Goal: Download file/media

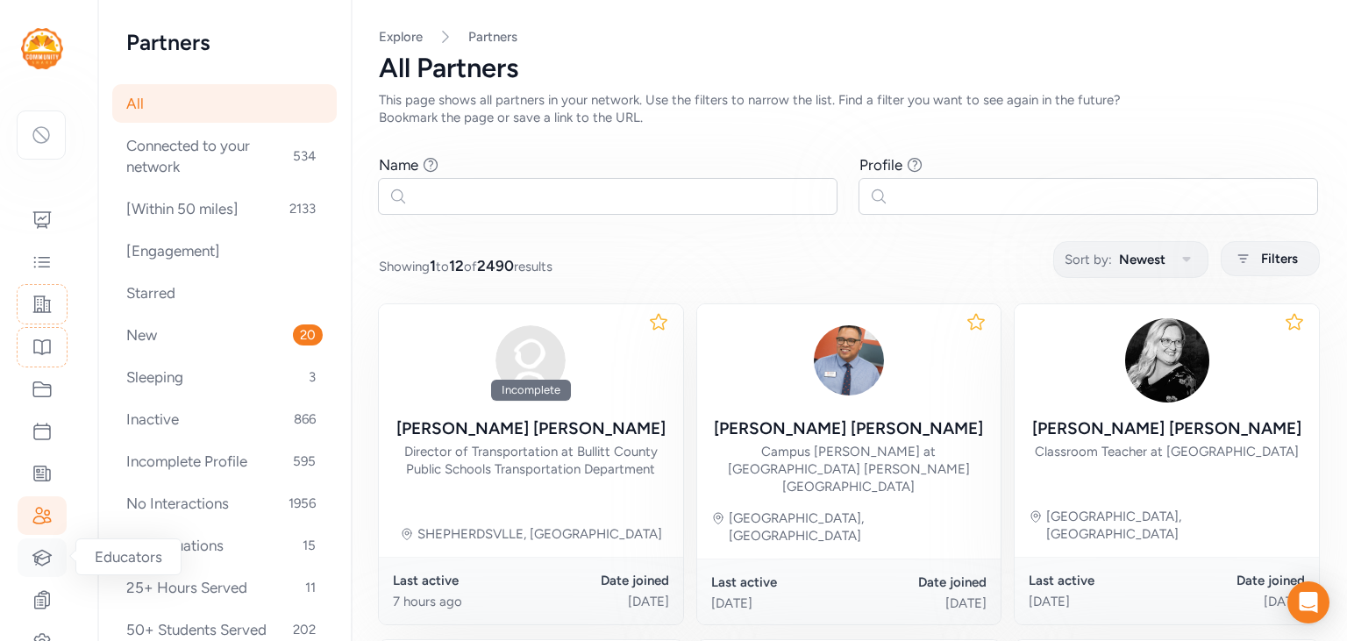
click at [49, 544] on div at bounding box center [42, 557] width 49 height 39
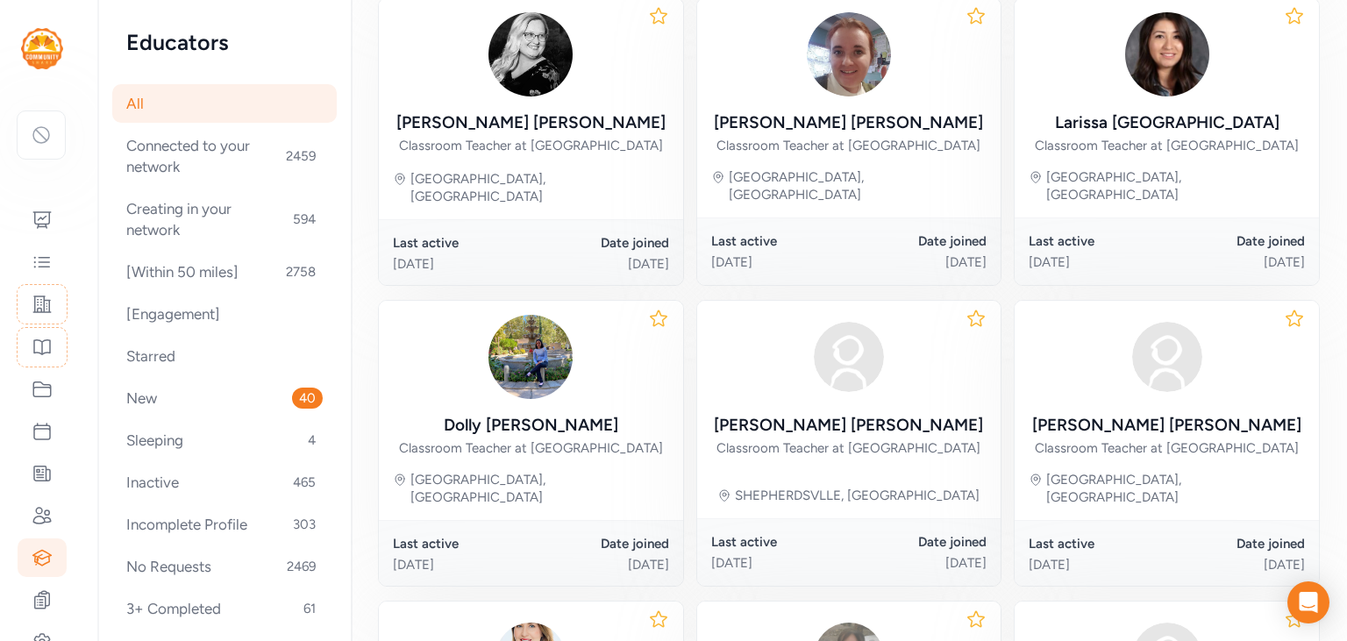
scroll to position [973, 0]
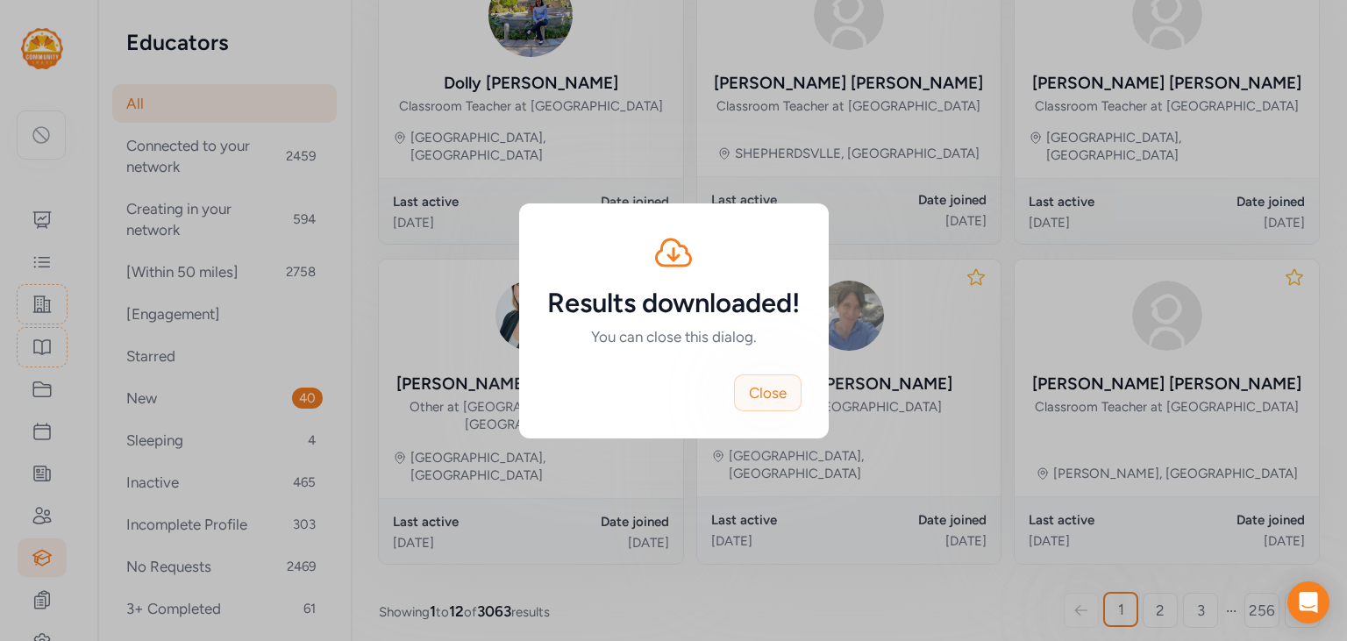
click at [770, 402] on span "Close" at bounding box center [768, 392] width 38 height 21
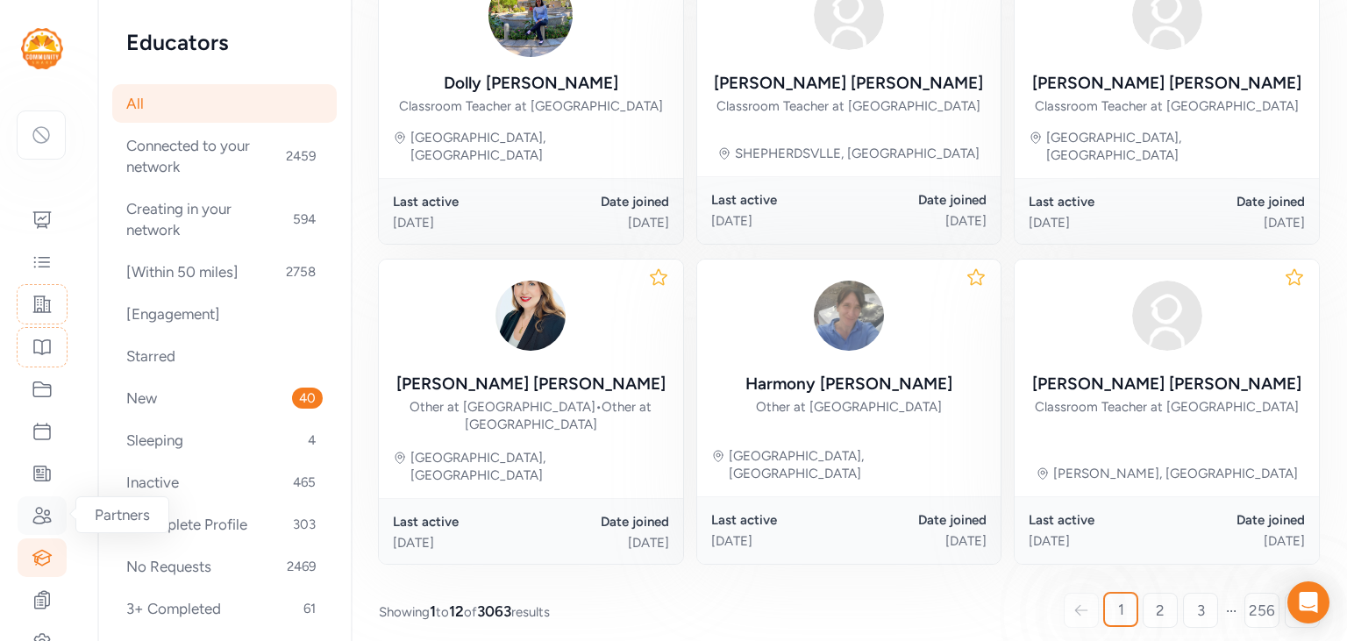
click at [46, 510] on icon at bounding box center [42, 516] width 18 height 16
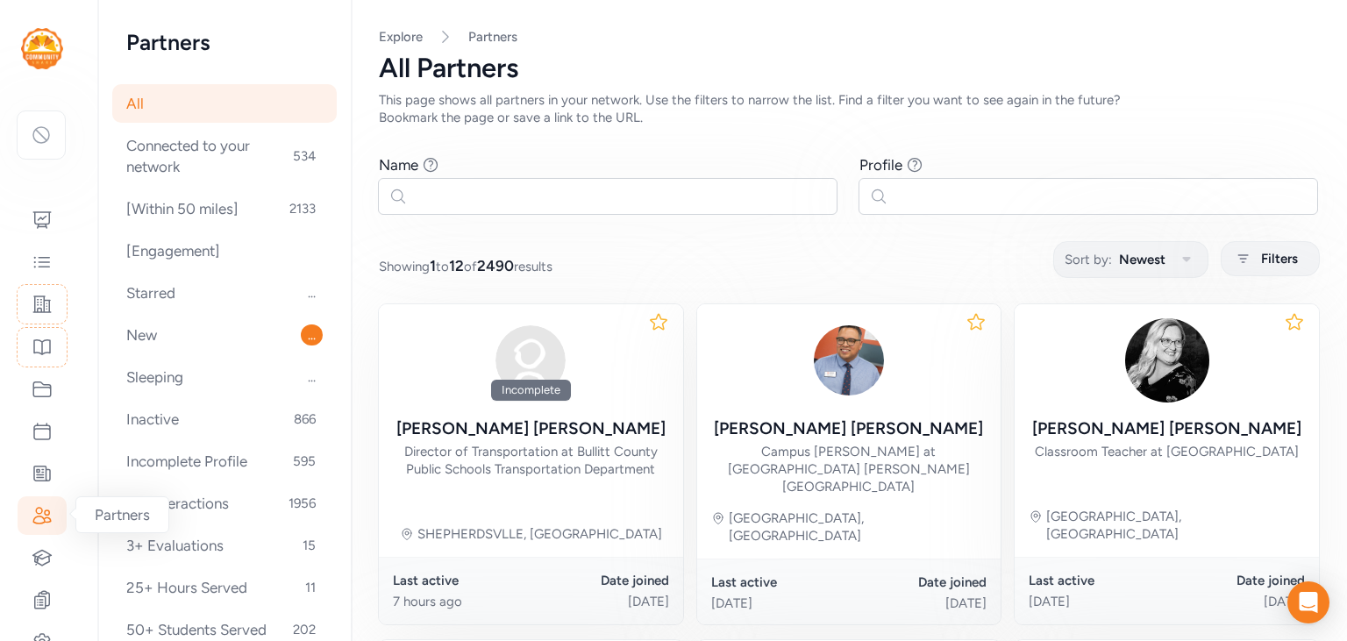
scroll to position [973, 0]
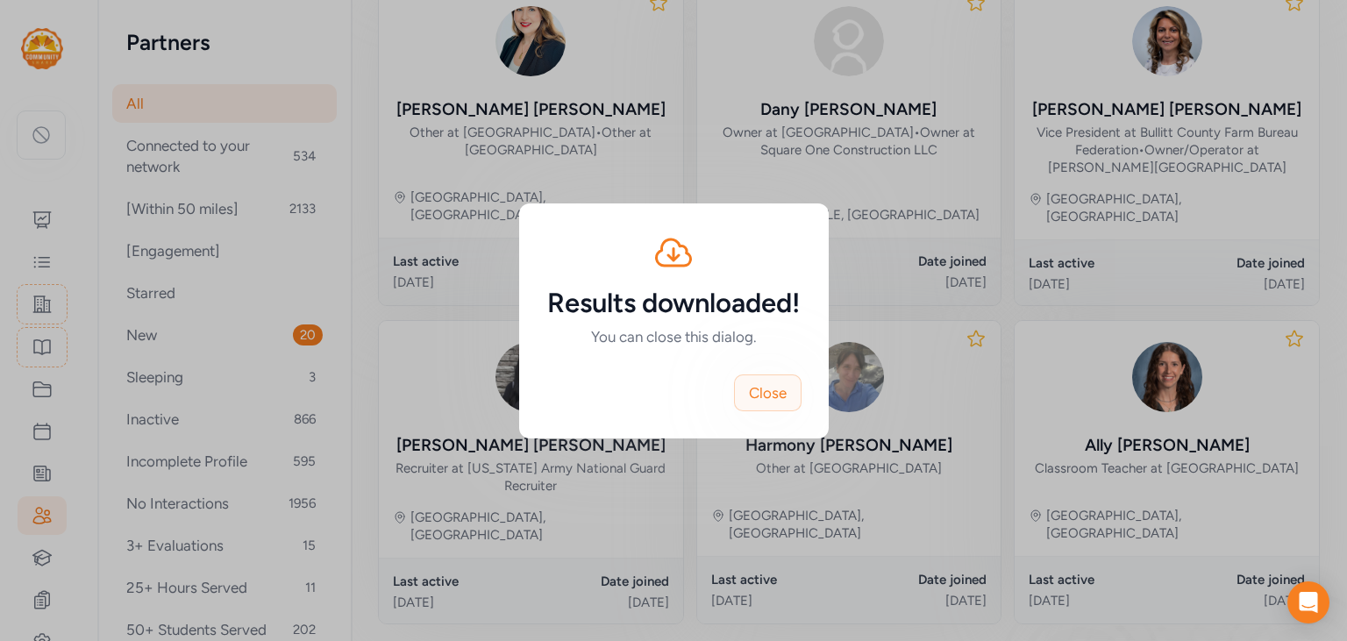
click at [771, 391] on span "Close" at bounding box center [768, 392] width 38 height 21
